Goal: Find specific page/section

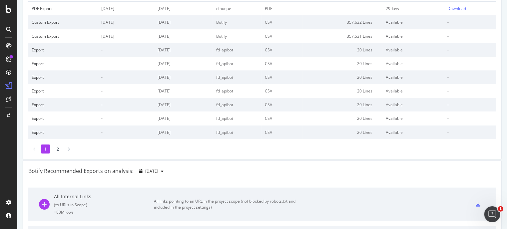
scroll to position [61, 0]
click at [57, 148] on li "2" at bounding box center [57, 148] width 9 height 9
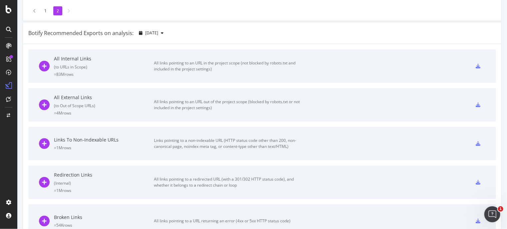
scroll to position [0, 0]
